Goal: Task Accomplishment & Management: Manage account settings

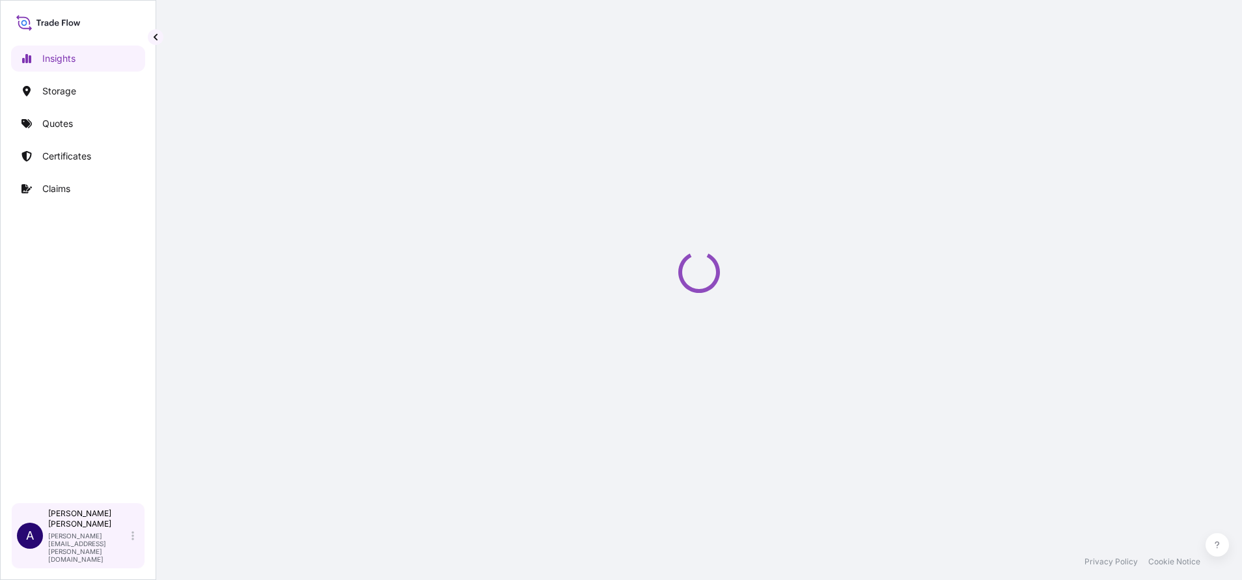
click at [129, 550] on div "Allison Mincher allison.mincher@wtwco.com" at bounding box center [93, 535] width 91 height 55
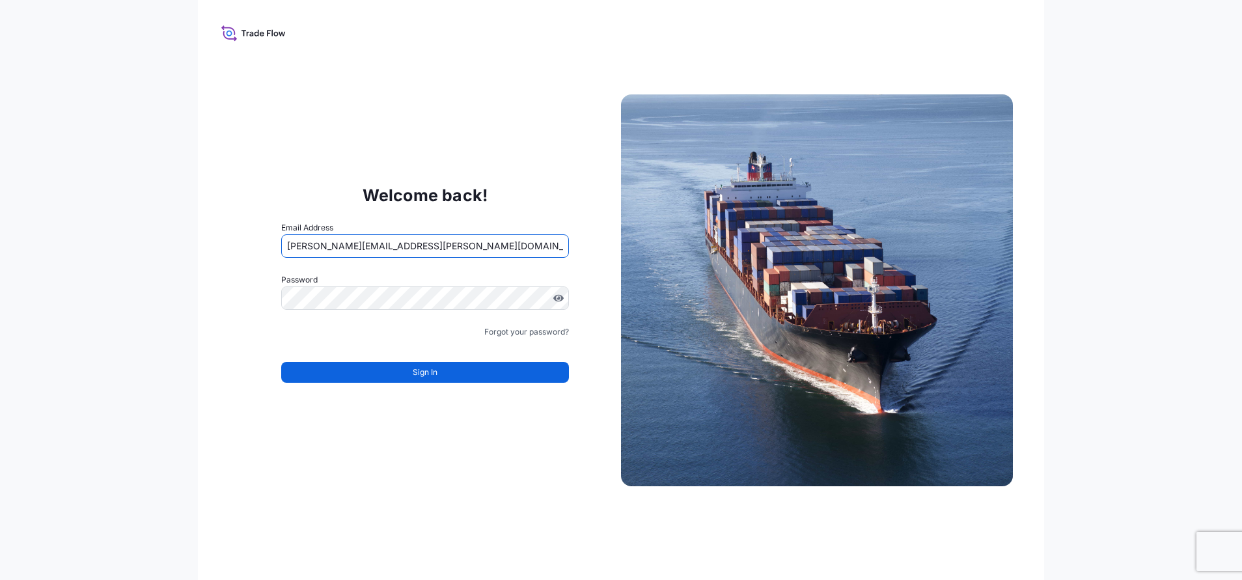
drag, startPoint x: 426, startPoint y: 245, endPoint x: 174, endPoint y: 252, distance: 252.6
click at [174, 252] on div "Welcome back! Email Address jennifer.ellis+transportesfink@wtwco.com Password M…" at bounding box center [621, 290] width 1242 height 580
type input "a"
paste input "allison.mincher+rain@wtwco.com"
type input "allison.mincher+rain@wtwco.com"
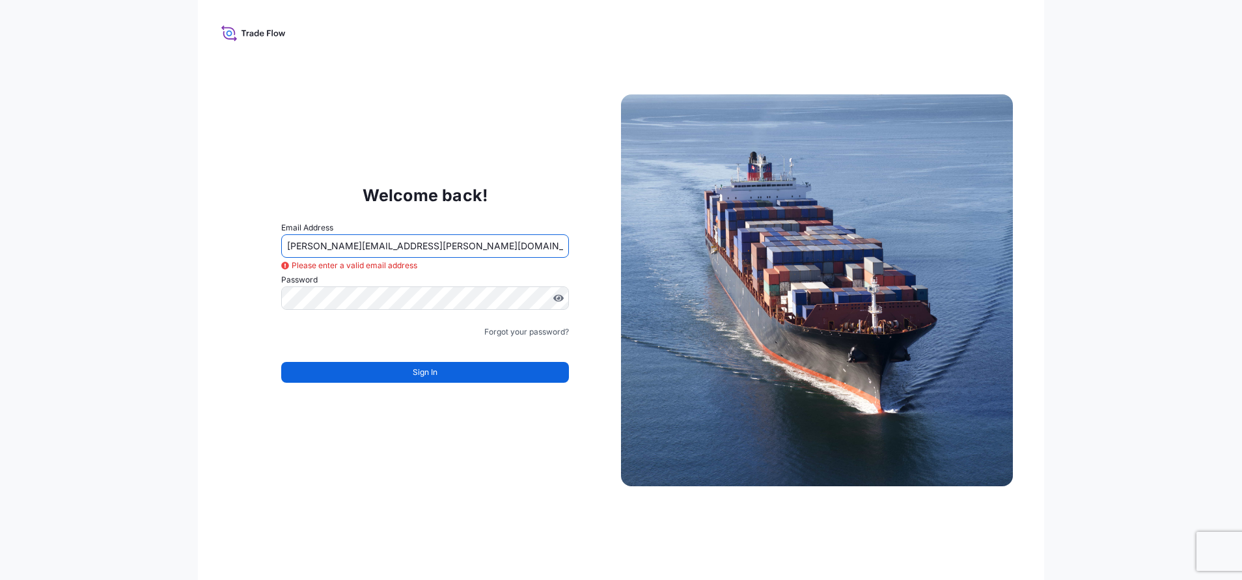
click at [204, 246] on div "Welcome back! Email Address allison.mincher+rain@wtwco.com Please enter a valid…" at bounding box center [621, 290] width 846 height 580
click at [260, 295] on div "Welcome back! Email Address allison.mincher+rain@wtwco.com Password Must includ…" at bounding box center [425, 290] width 392 height 268
click at [233, 295] on div "Welcome back! Email Address allison.mincher+rain@wtwco.com Password Must includ…" at bounding box center [425, 290] width 392 height 268
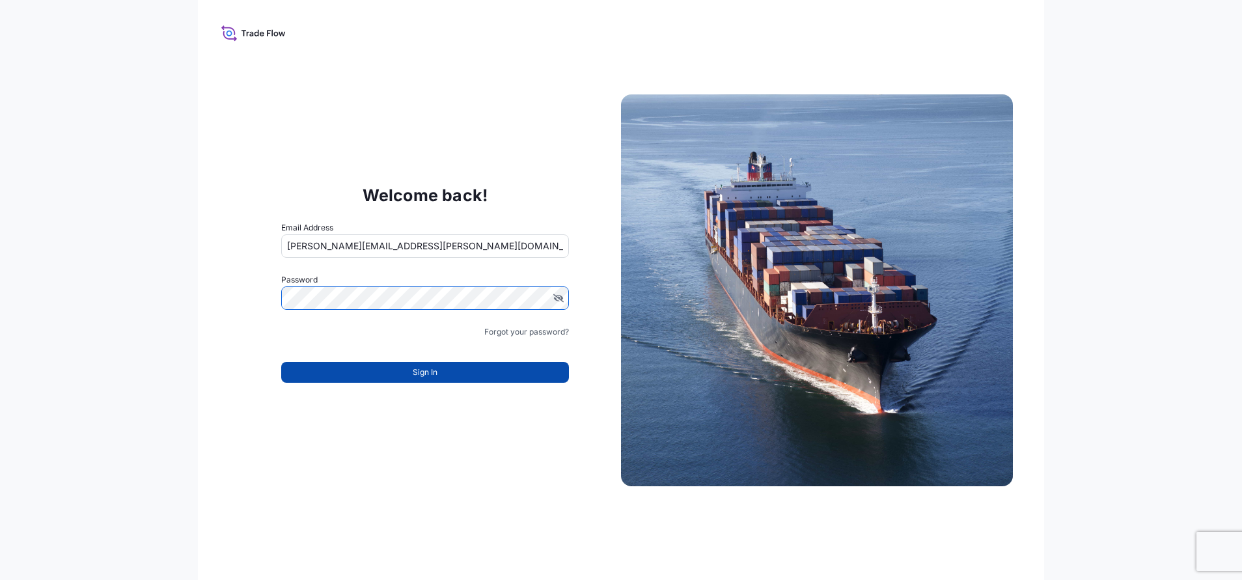
click at [410, 365] on button "Sign In" at bounding box center [425, 372] width 288 height 21
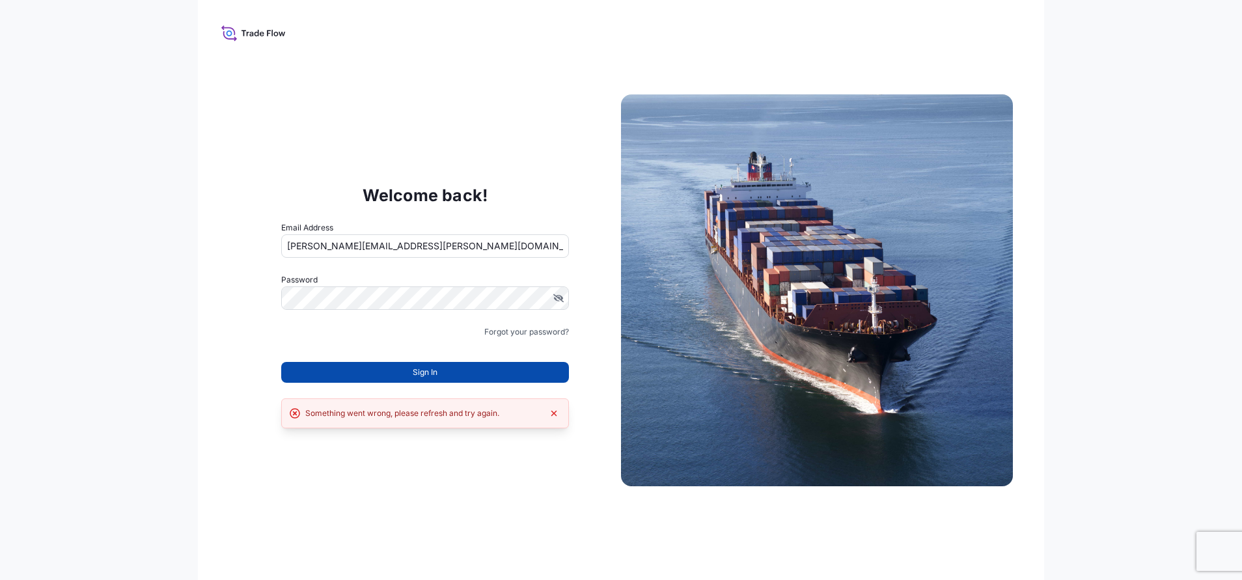
click at [378, 366] on button "Sign In" at bounding box center [425, 372] width 288 height 21
click at [267, 301] on div "Welcome back! Email Address allison.mincher+rain@wtwco.com Password Must includ…" at bounding box center [425, 290] width 392 height 268
click at [260, 333] on div "Welcome back! Email Address allison.mincher+rain@wtwco.com Password Must includ…" at bounding box center [425, 290] width 392 height 268
click at [429, 375] on span "Sign In" at bounding box center [425, 372] width 25 height 13
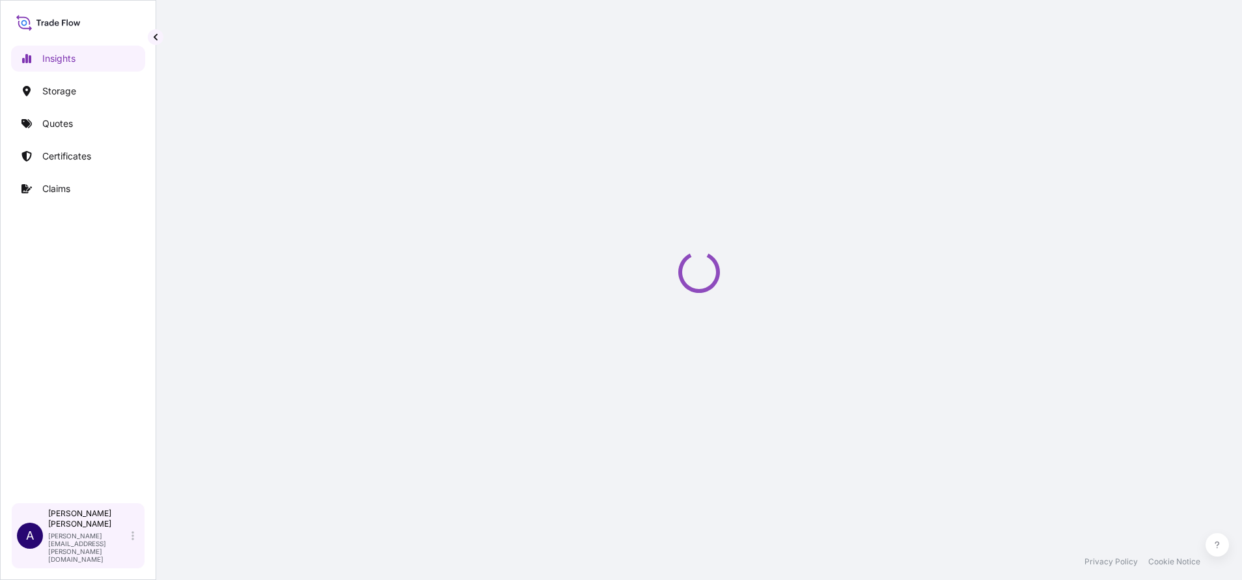
select select "2025"
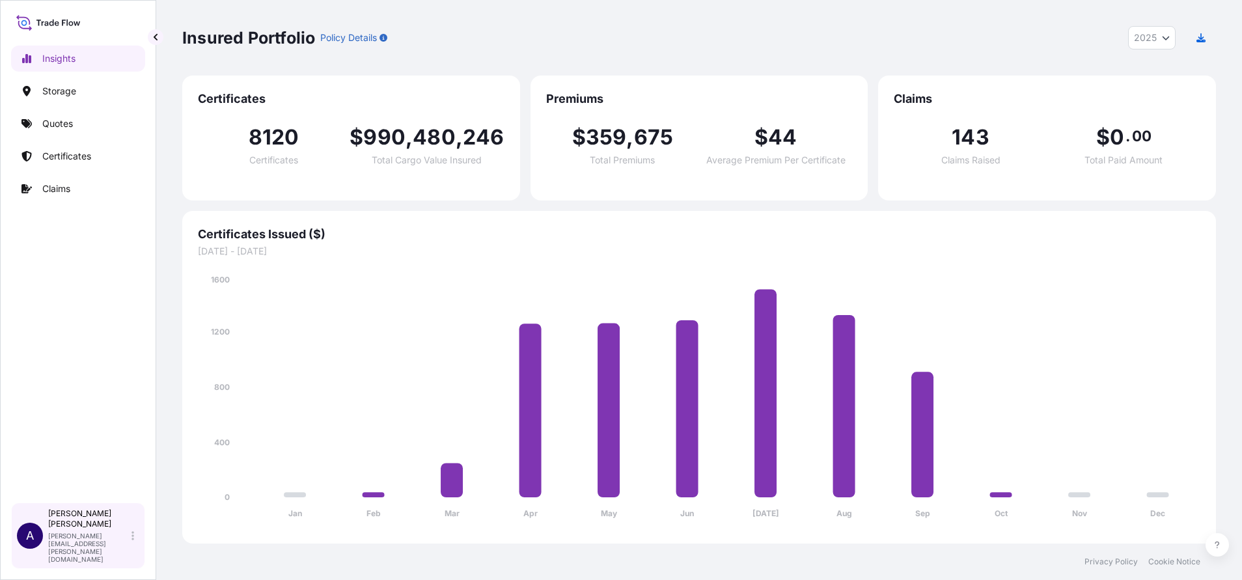
click at [137, 550] on div "Allison Mincher allison.mincher@wtwco.com" at bounding box center [93, 535] width 91 height 55
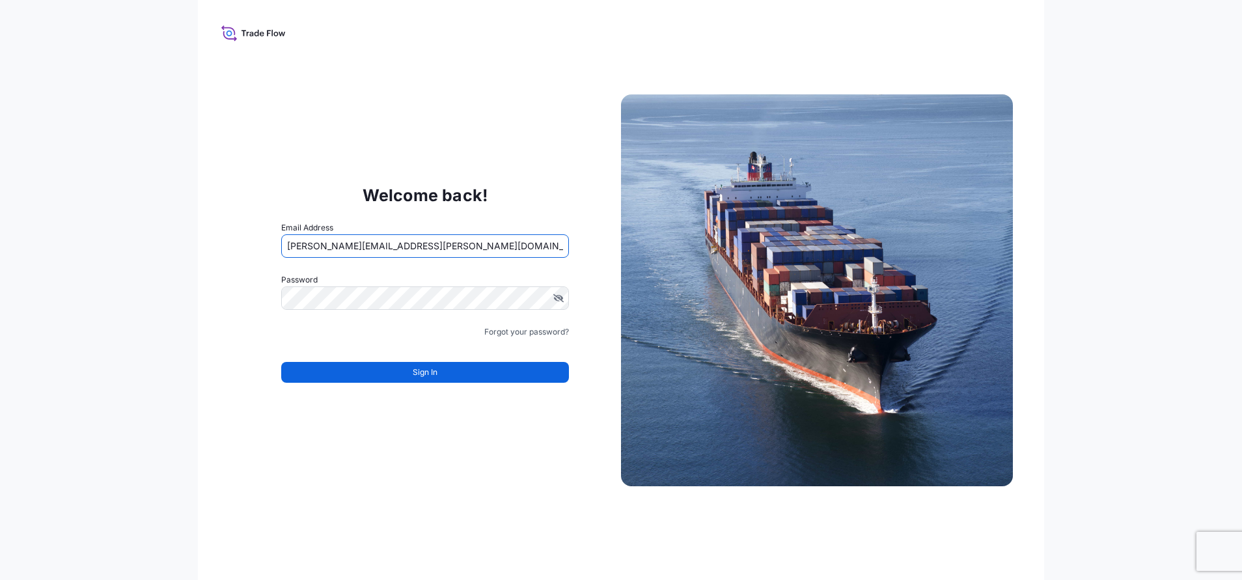
click at [487, 248] on input "jennifer.ellis+transportesfink@wtwco.com" at bounding box center [425, 245] width 288 height 23
drag, startPoint x: 487, startPoint y: 248, endPoint x: 217, endPoint y: 243, distance: 270.1
click at [217, 243] on div "Welcome back! Email Address jennifer.ellis+transportesfink@wtwco.com Password M…" at bounding box center [621, 290] width 846 height 580
type input "a"
paste input "allison.mincher+rain@wtwco.com"
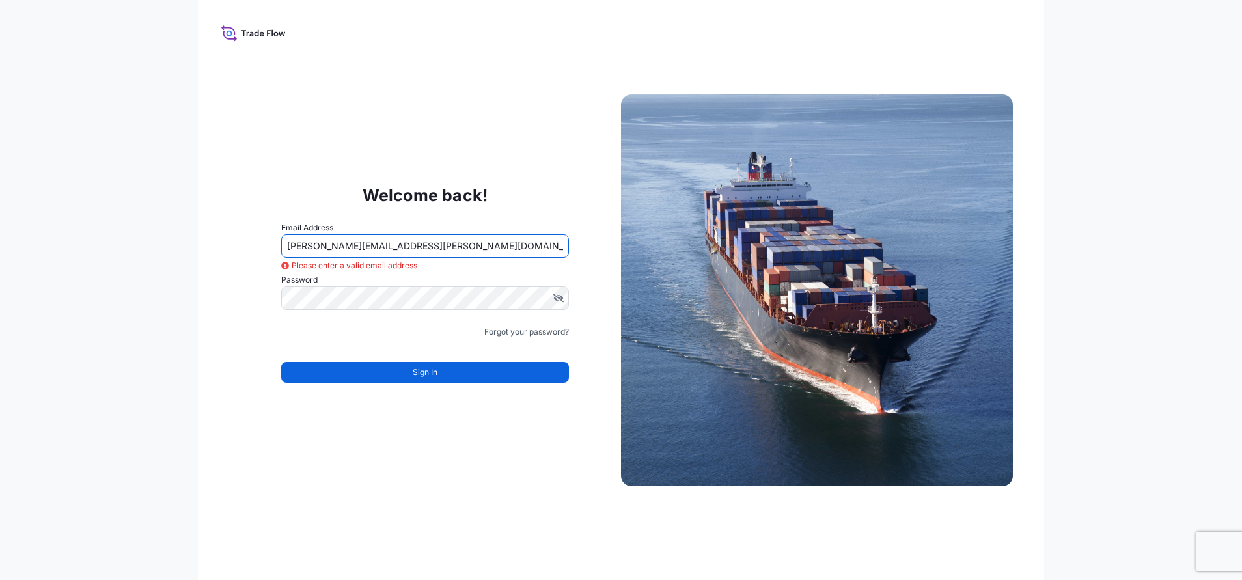
type input "allison.mincher+rain@wtwco.com"
click at [591, 170] on div "Welcome back! Email Address allison.mincher+rain@wtwco.com Please enter a valid…" at bounding box center [425, 290] width 392 height 268
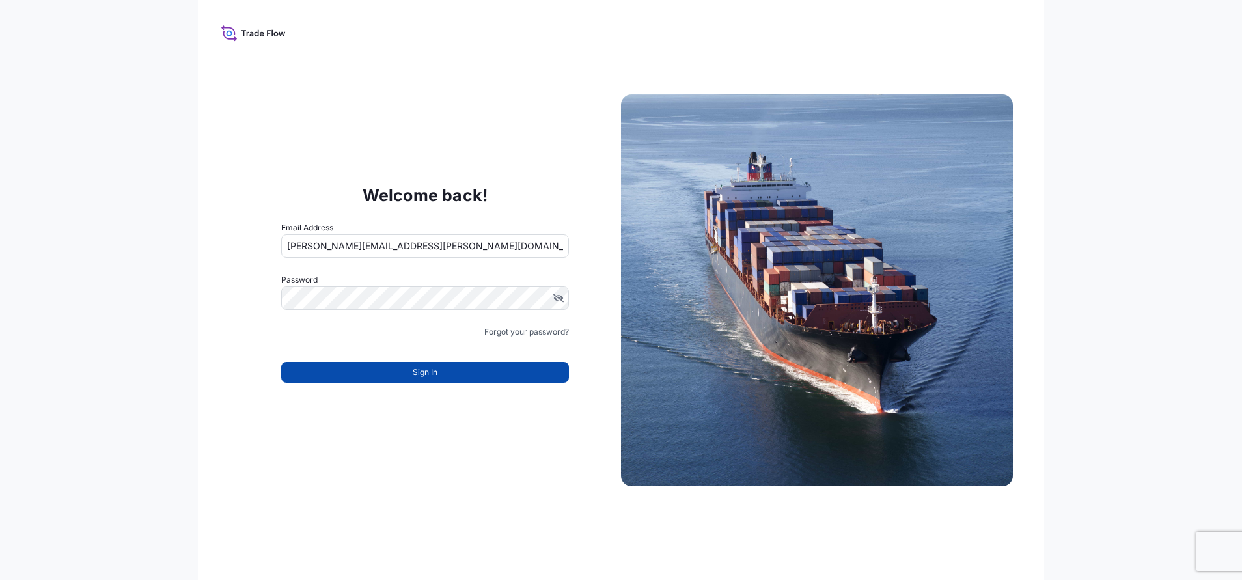
click at [476, 371] on button "Sign In" at bounding box center [425, 372] width 288 height 21
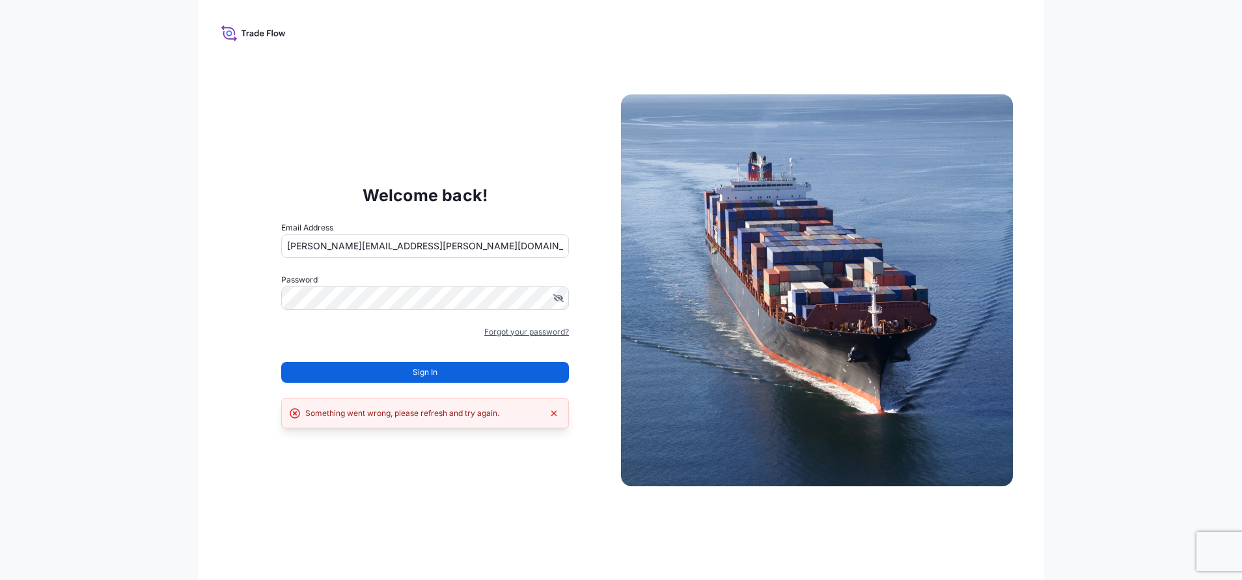
click at [522, 334] on link "Forgot your password?" at bounding box center [526, 331] width 85 height 13
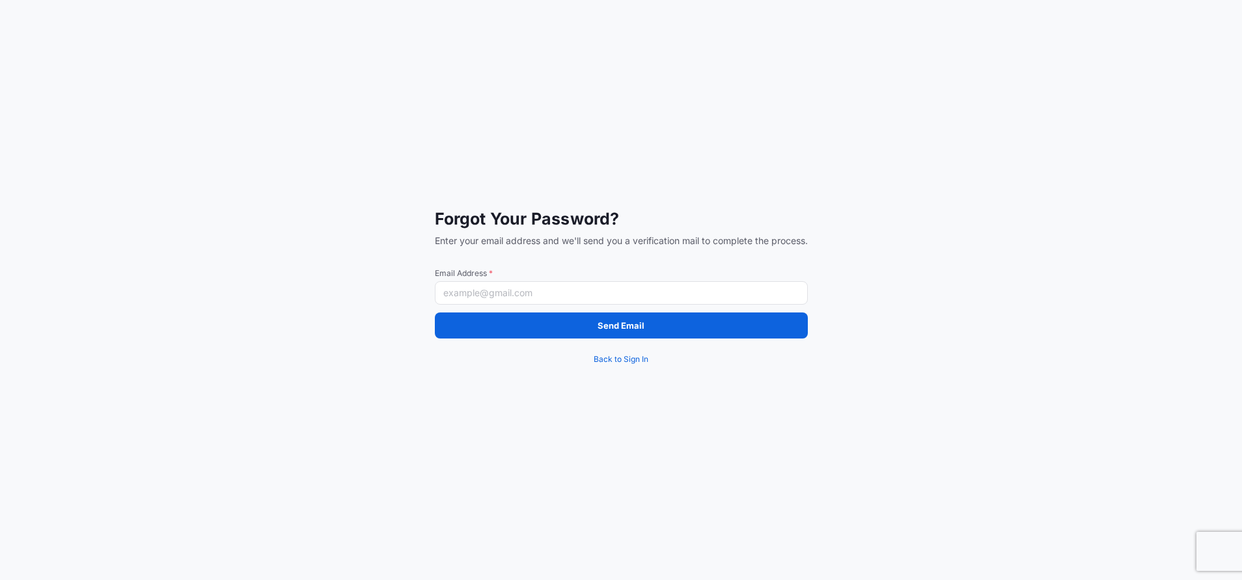
click at [565, 296] on input "Email Address *" at bounding box center [621, 292] width 373 height 23
paste input "allison.mincher+rain@wtwco.com"
type input "allison.mincher+rain@wtwco.com"
click at [369, 269] on div "Forgot Your Password? Enter your email address and we'll send you a verificatio…" at bounding box center [621, 290] width 1242 height 580
